Goal: Task Accomplishment & Management: Manage account settings

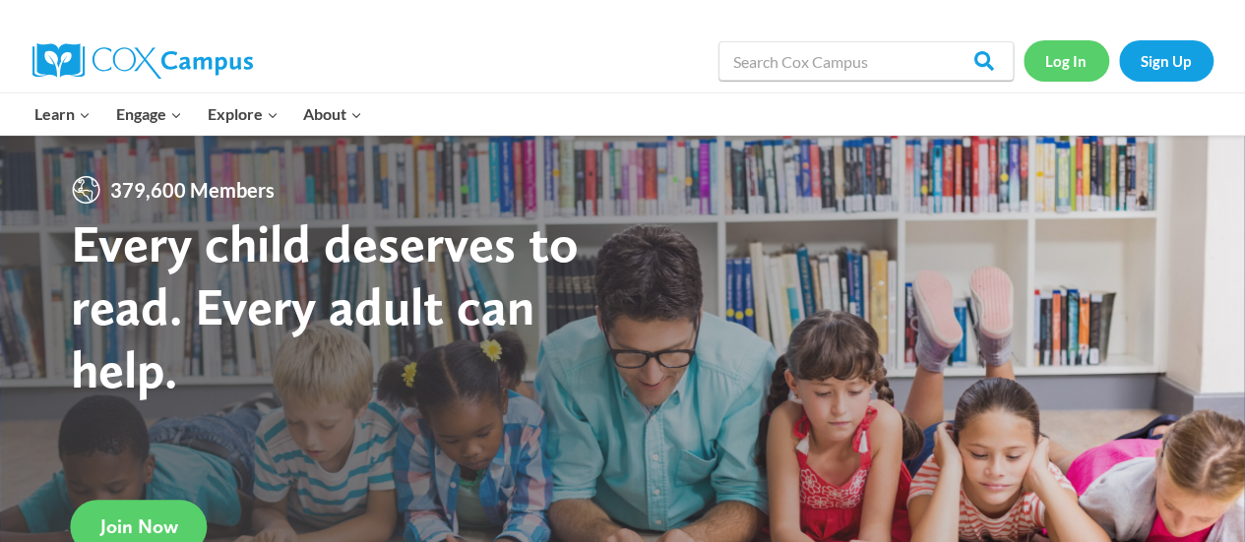
click at [1069, 52] on link "Log In" at bounding box center [1066, 60] width 86 height 40
click at [1057, 67] on link "Log In" at bounding box center [1066, 60] width 86 height 40
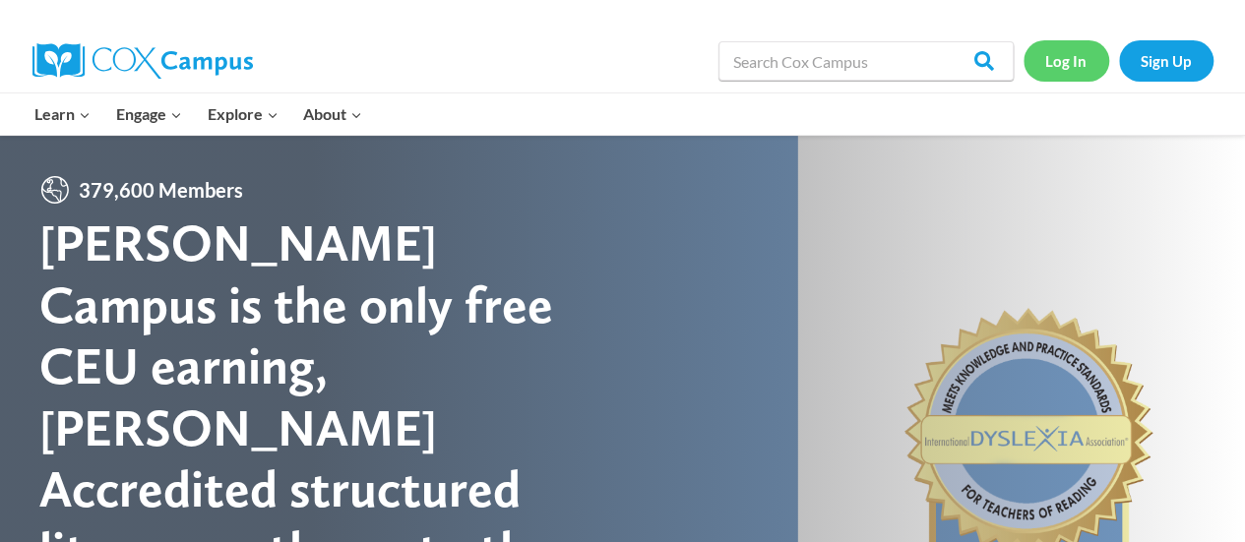
click at [1074, 68] on link "Log In" at bounding box center [1066, 60] width 86 height 40
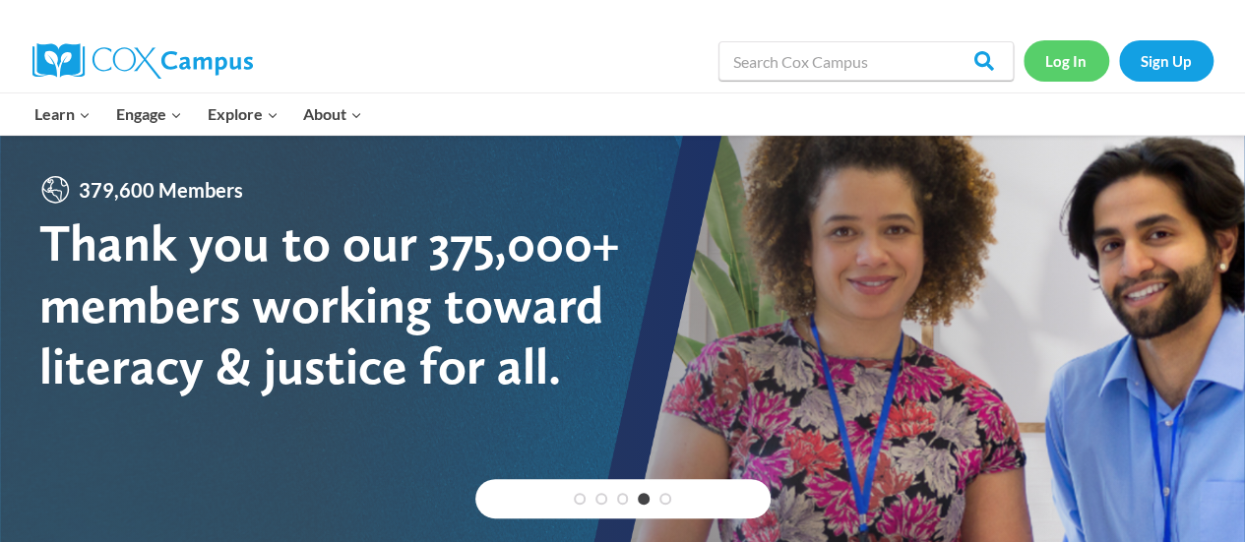
click at [1048, 66] on link "Log In" at bounding box center [1066, 60] width 86 height 40
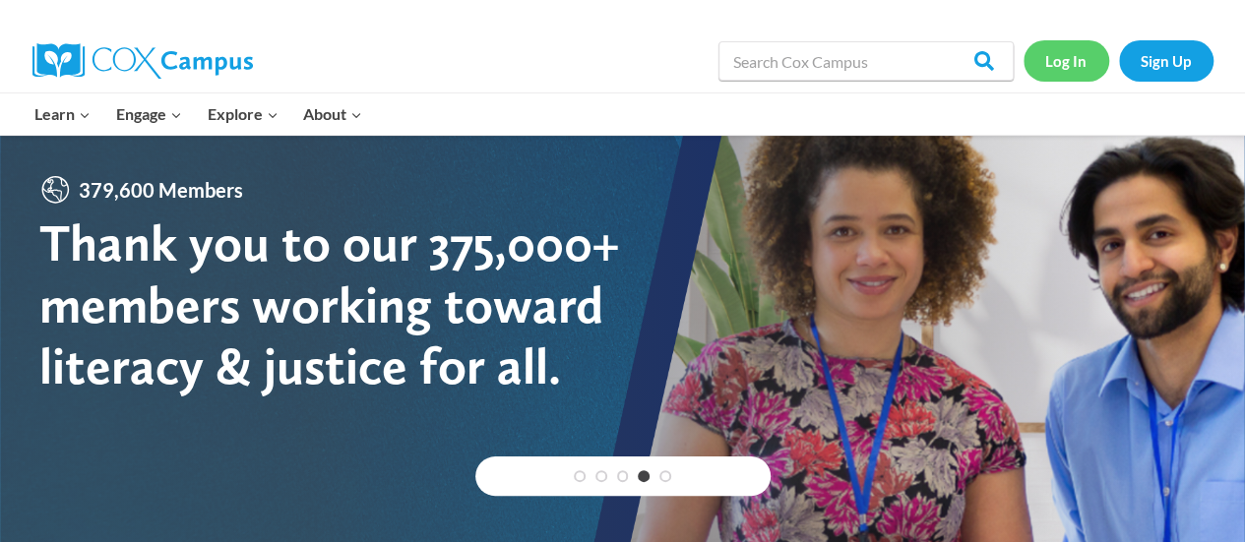
click at [1065, 55] on link "Log In" at bounding box center [1066, 60] width 86 height 40
click at [1086, 58] on link "Log In" at bounding box center [1066, 60] width 86 height 40
